Goal: Entertainment & Leisure: Consume media (video, audio)

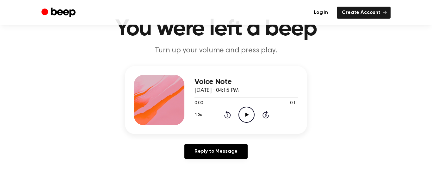
scroll to position [33, 0]
click at [246, 115] on icon at bounding box center [246, 115] width 3 height 4
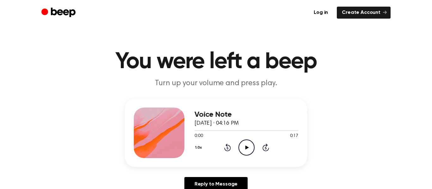
click at [246, 147] on icon at bounding box center [246, 148] width 3 height 4
click at [239, 152] on circle at bounding box center [246, 147] width 15 height 15
click at [247, 144] on icon "Play Audio" at bounding box center [246, 148] width 16 height 16
click at [217, 132] on div at bounding box center [246, 130] width 104 height 5
click at [249, 148] on icon "Play Audio" at bounding box center [246, 148] width 16 height 16
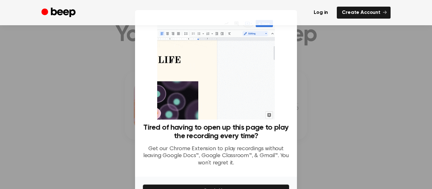
scroll to position [26, 0]
click at [303, 96] on div at bounding box center [216, 94] width 432 height 189
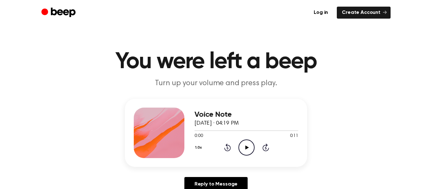
click at [248, 151] on icon "Play Audio" at bounding box center [246, 148] width 16 height 16
click at [249, 151] on icon "Play Audio" at bounding box center [246, 148] width 16 height 16
